Goal: Navigation & Orientation: Find specific page/section

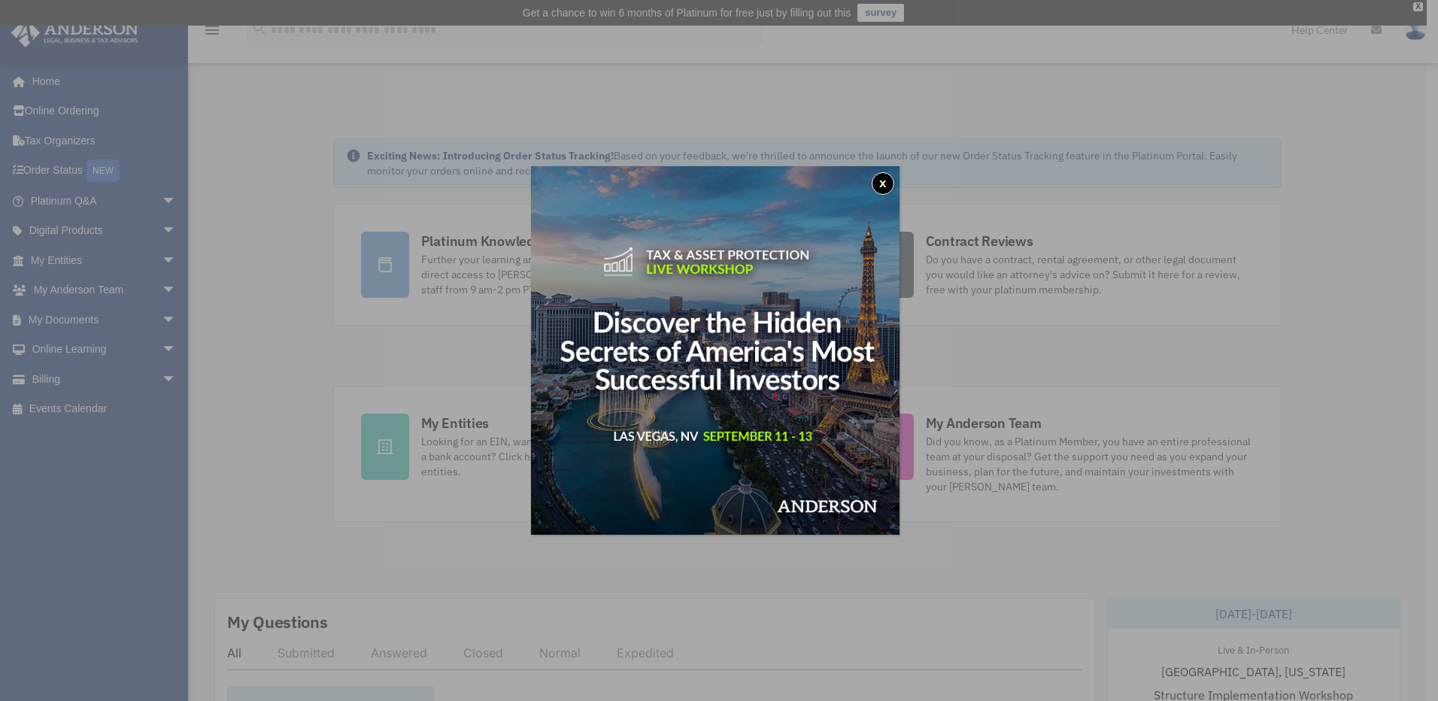
click at [892, 183] on button "x" at bounding box center [882, 183] width 23 height 23
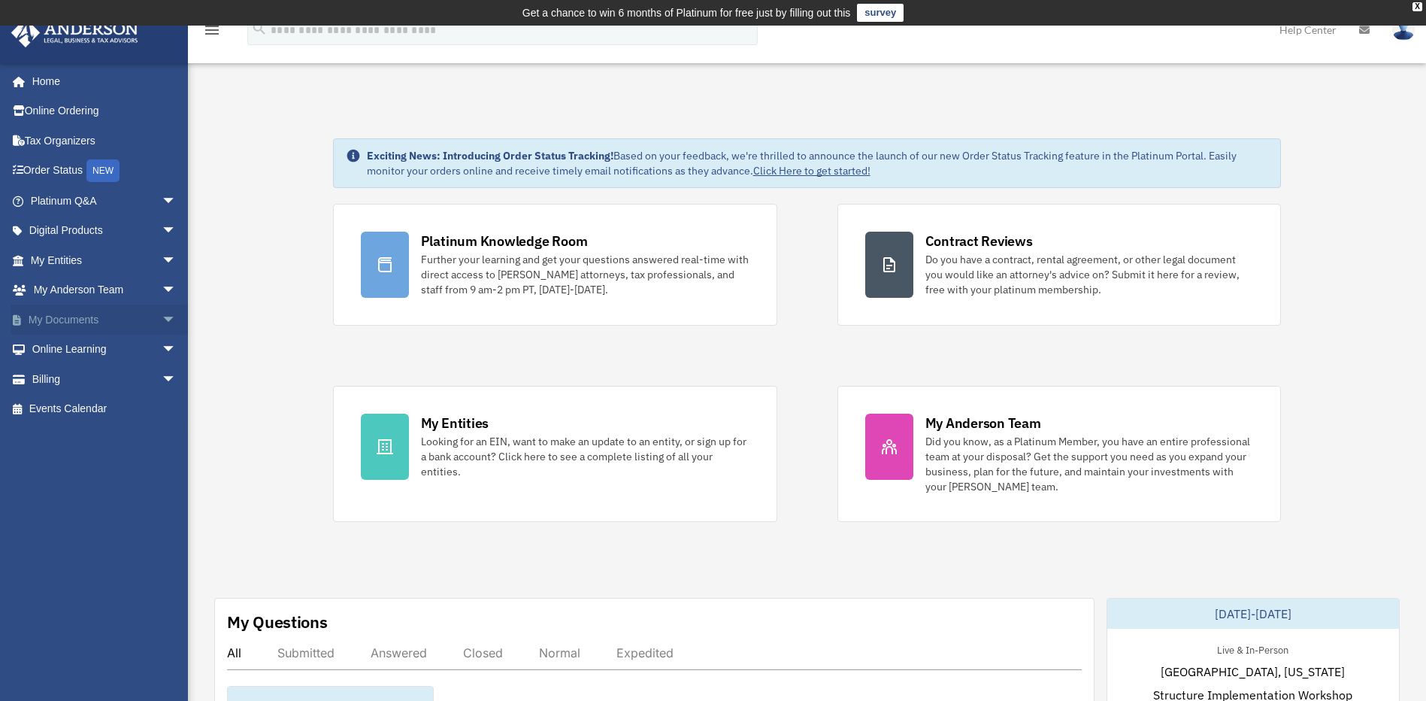
click at [138, 311] on link "My Documents arrow_drop_down" at bounding box center [105, 320] width 189 height 30
click at [162, 320] on span "arrow_drop_down" at bounding box center [177, 320] width 30 height 31
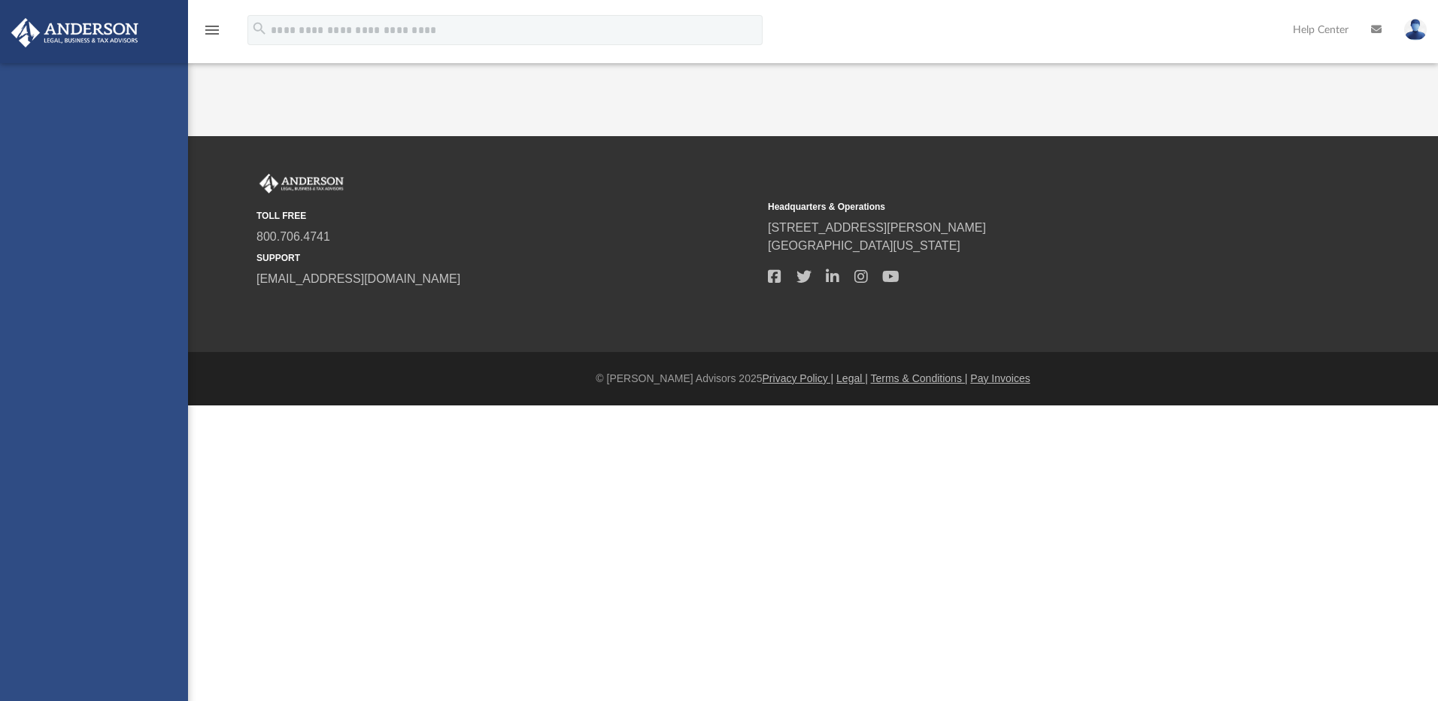
click at [85, 350] on div "[EMAIL_ADDRESS][DOMAIN_NAME] Sign Out [EMAIL_ADDRESS][DOMAIN_NAME] Home Online …" at bounding box center [94, 413] width 188 height 701
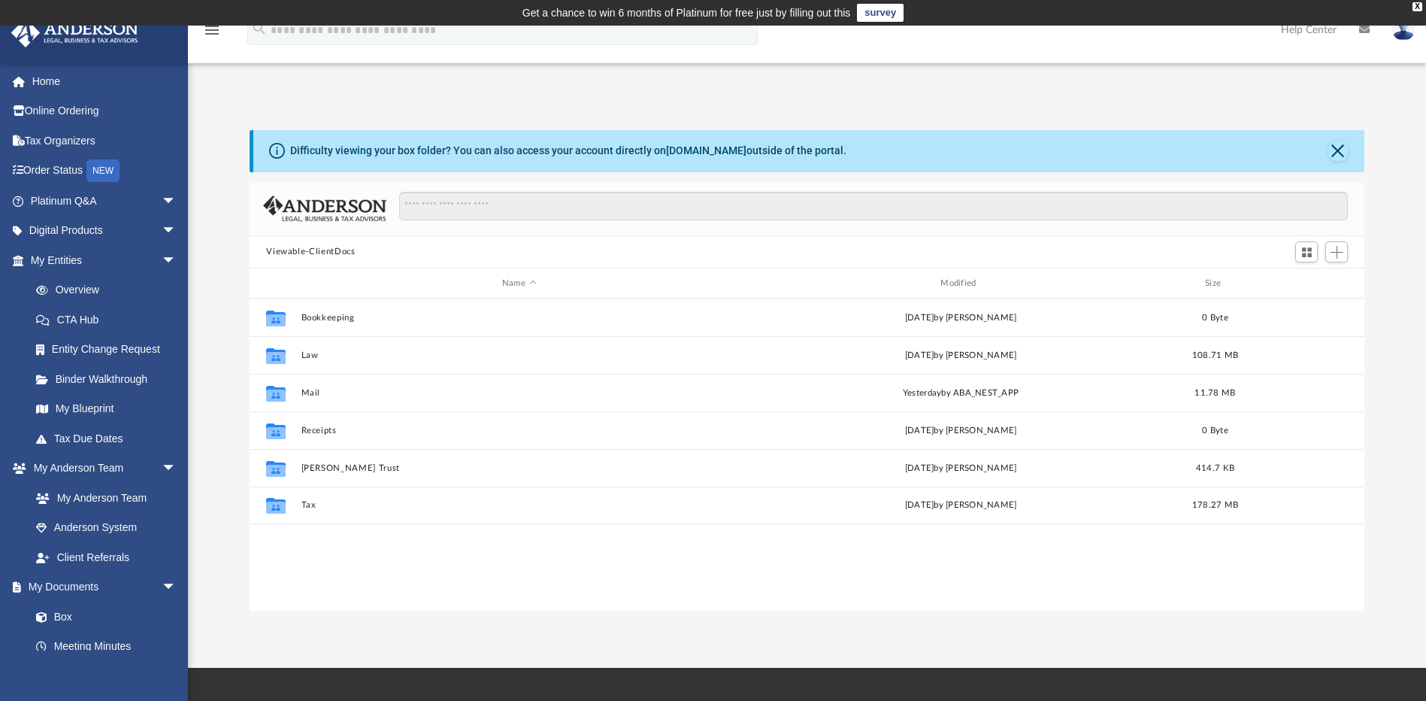
scroll to position [331, 1104]
click at [1417, 4] on div "X" at bounding box center [1418, 6] width 10 height 9
